Goal: Information Seeking & Learning: Find specific fact

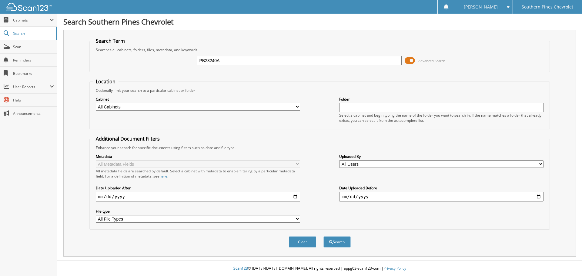
type input "PB23240A"
click at [324, 237] on button "Search" at bounding box center [337, 242] width 27 height 11
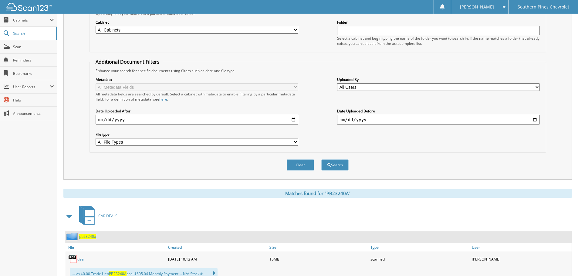
scroll to position [121, 0]
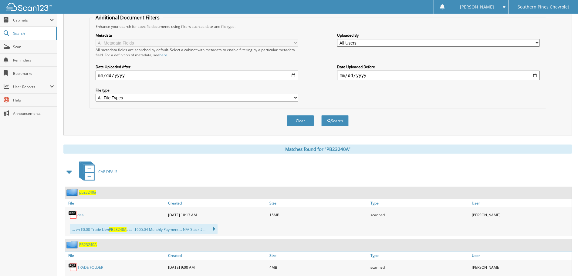
click at [82, 214] on link "deal" at bounding box center [80, 215] width 7 height 5
